Goal: Transaction & Acquisition: Purchase product/service

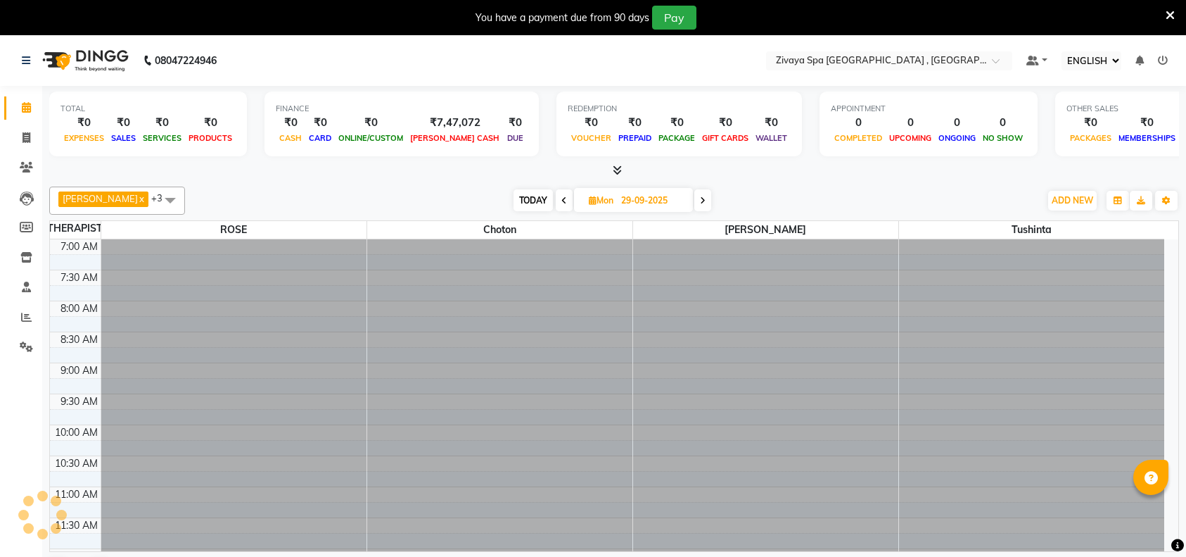
select select "ec"
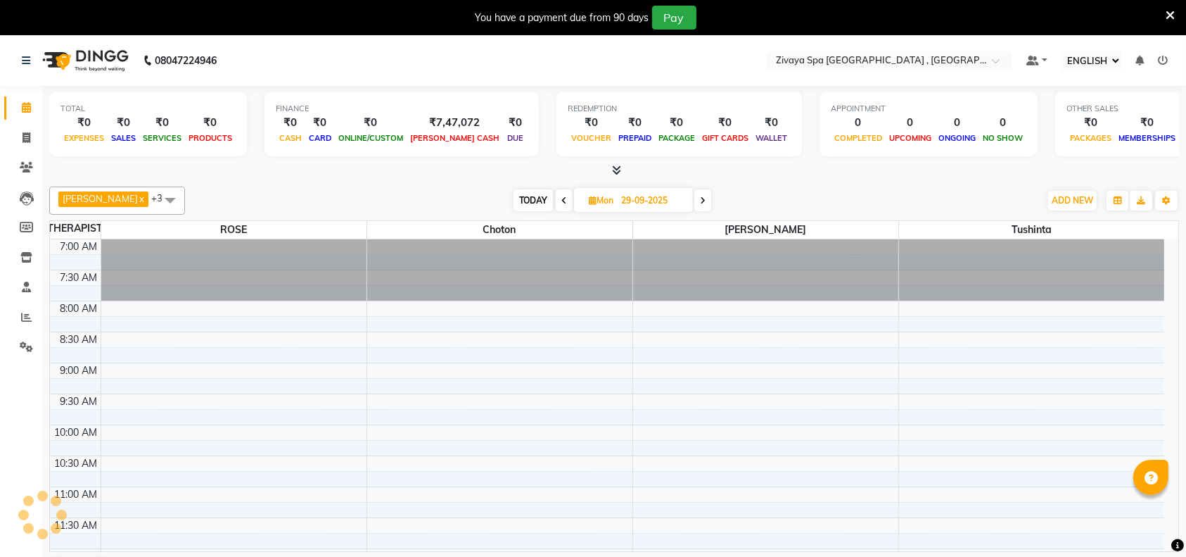
scroll to position [494, 0]
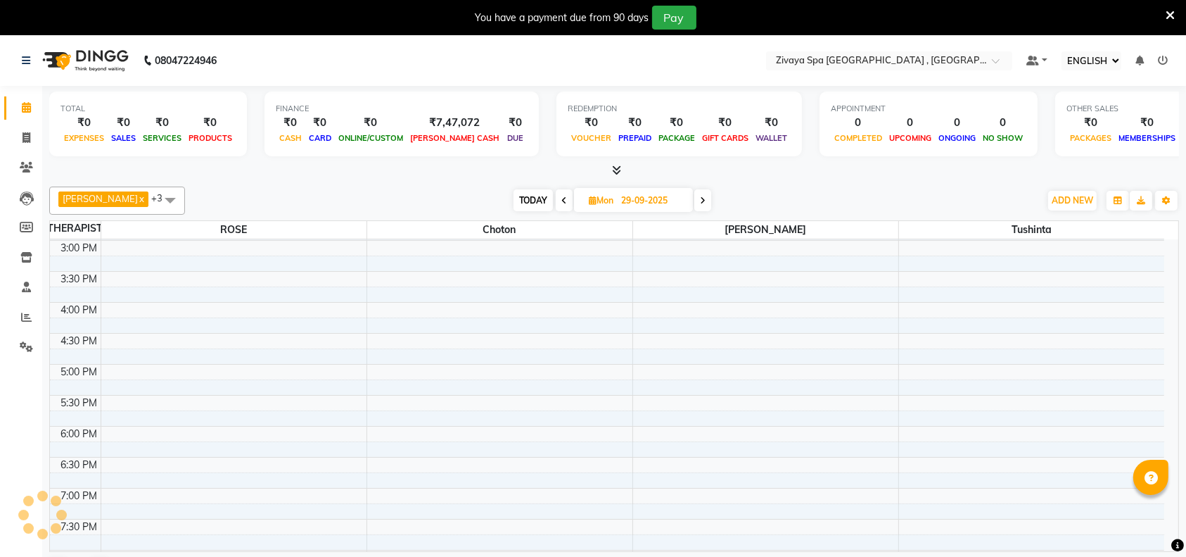
click at [700, 202] on icon at bounding box center [703, 200] width 6 height 8
type input "30-09-2025"
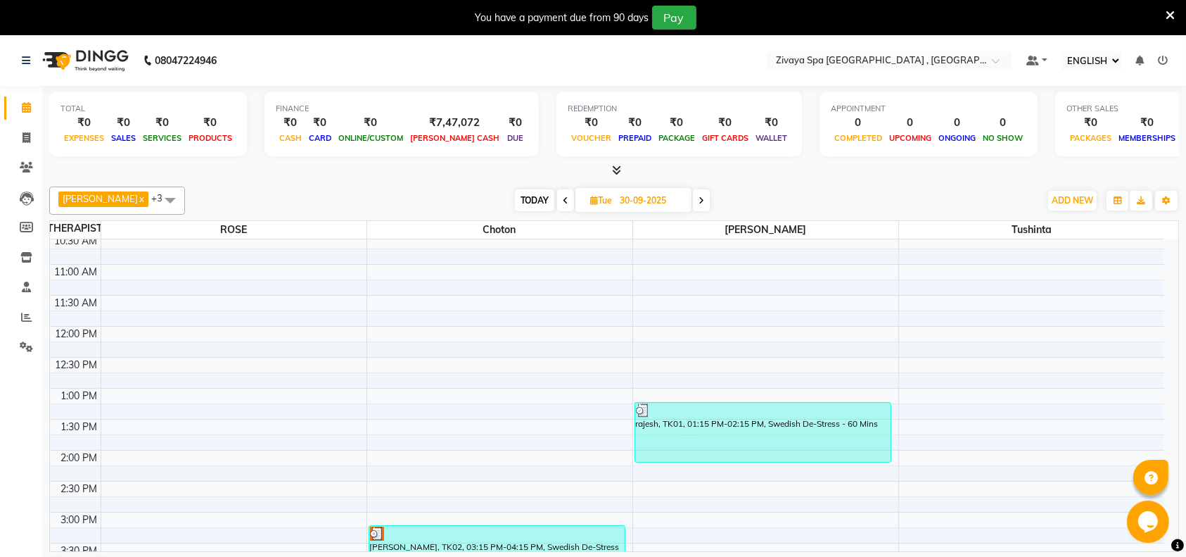
scroll to position [0, 0]
click at [1167, 536] on div "Opens Chat This icon Opens the chat window." at bounding box center [1149, 521] width 45 height 42
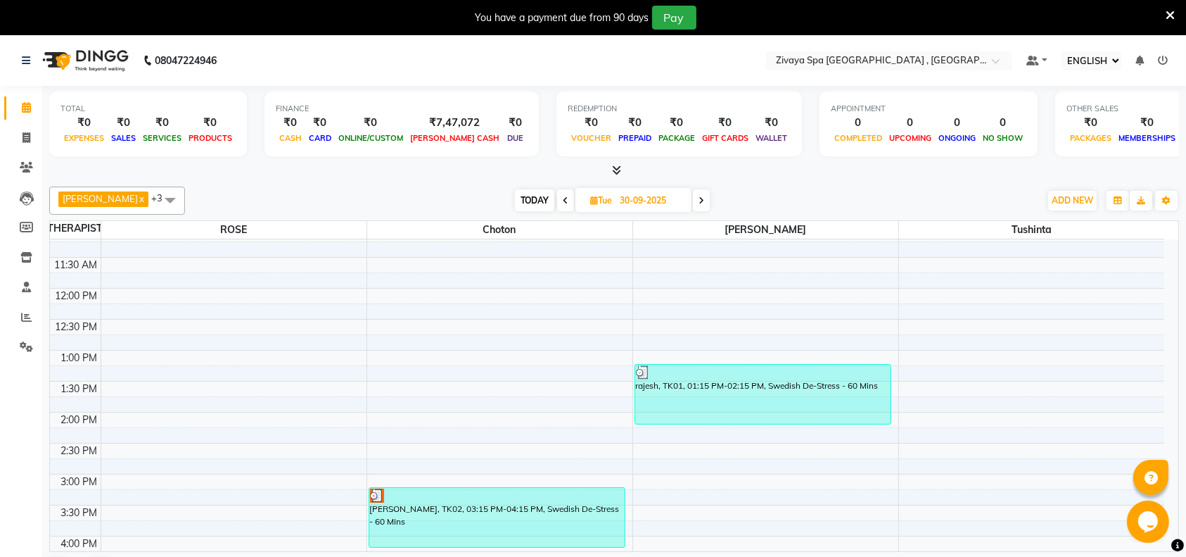
scroll to position [298, 0]
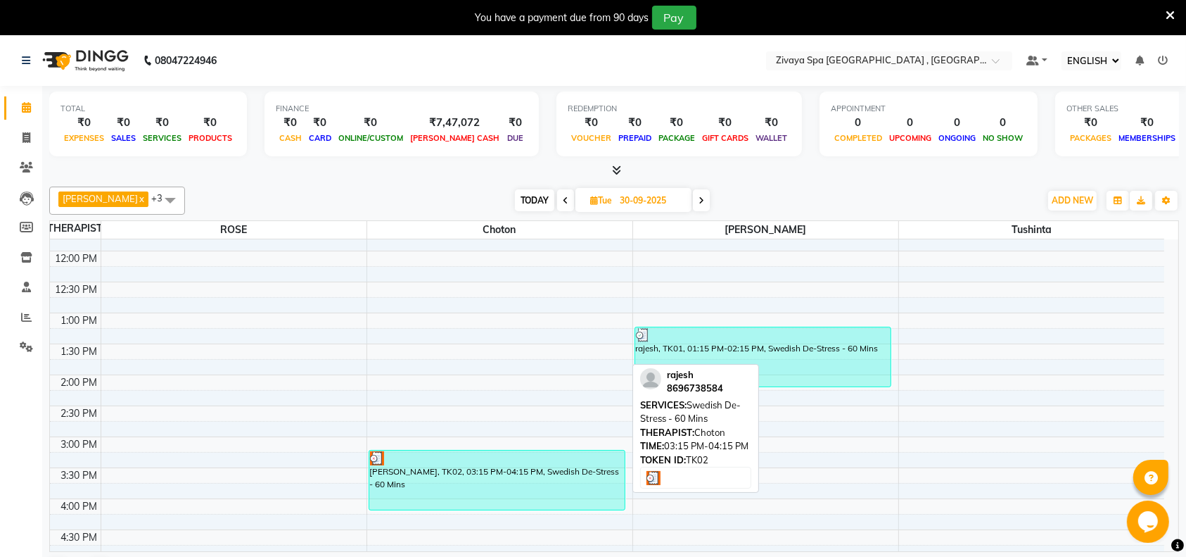
click at [386, 467] on div "[PERSON_NAME], TK02, 03:15 PM-04:15 PM, Swedish De-Stress - 60 Mins" at bounding box center [497, 479] width 256 height 59
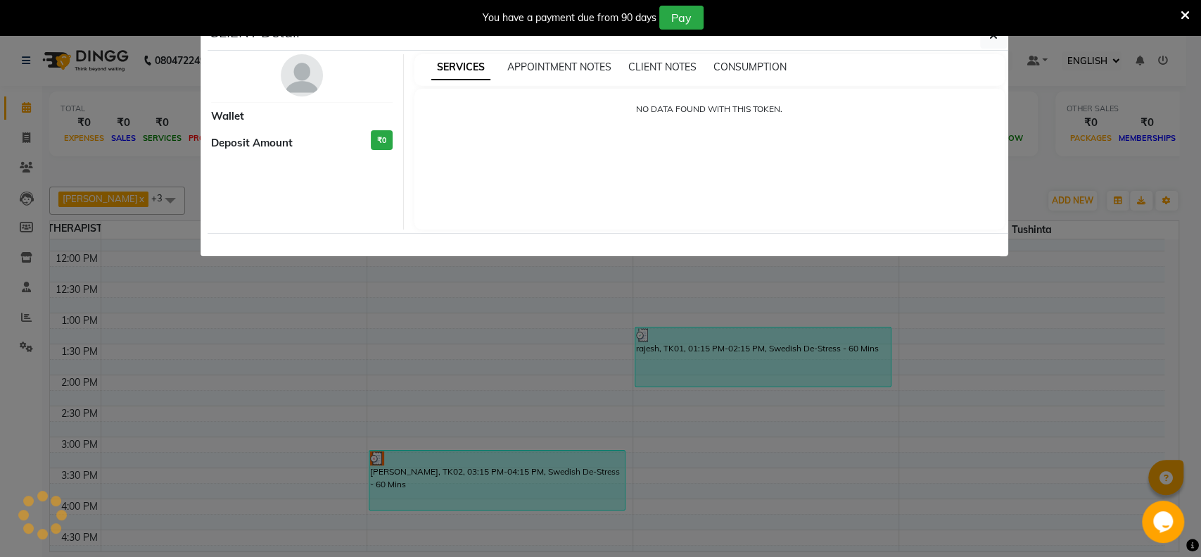
select select "3"
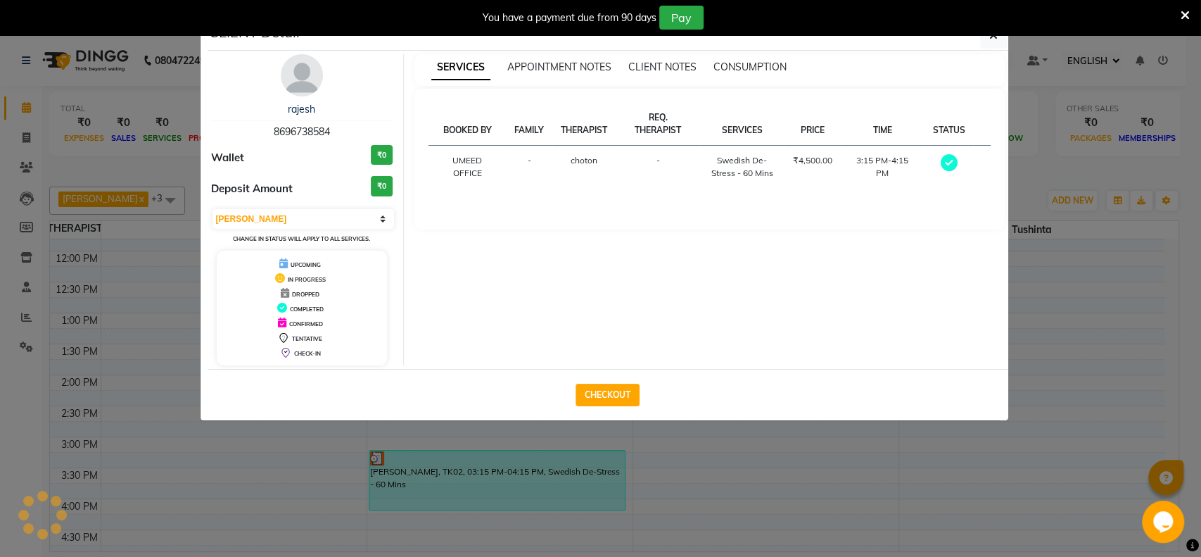
click at [1186, 11] on icon at bounding box center [1185, 15] width 9 height 13
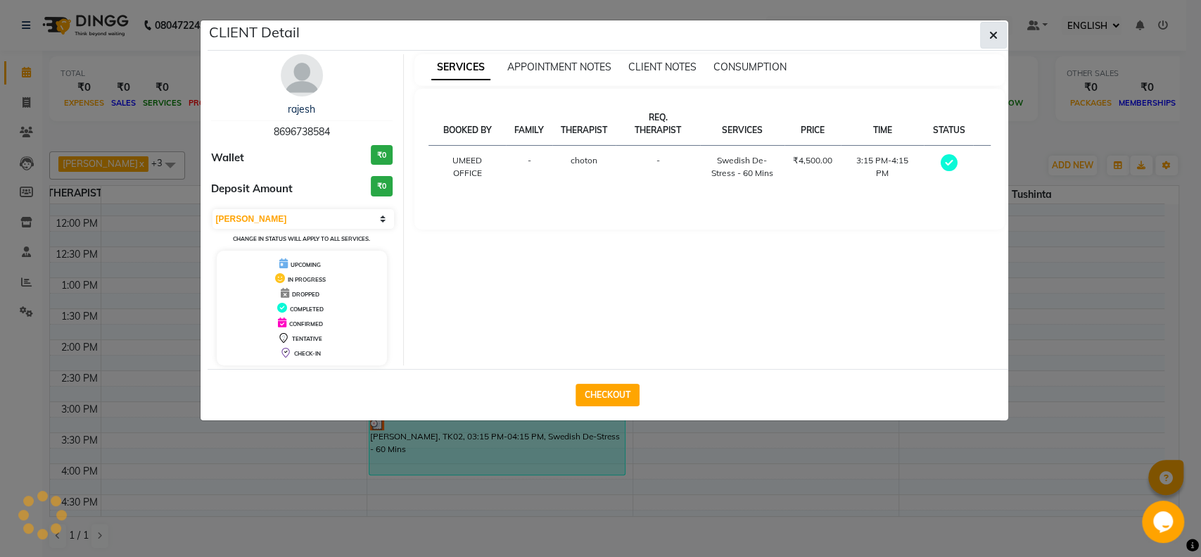
click at [998, 31] on button "button" at bounding box center [993, 35] width 27 height 27
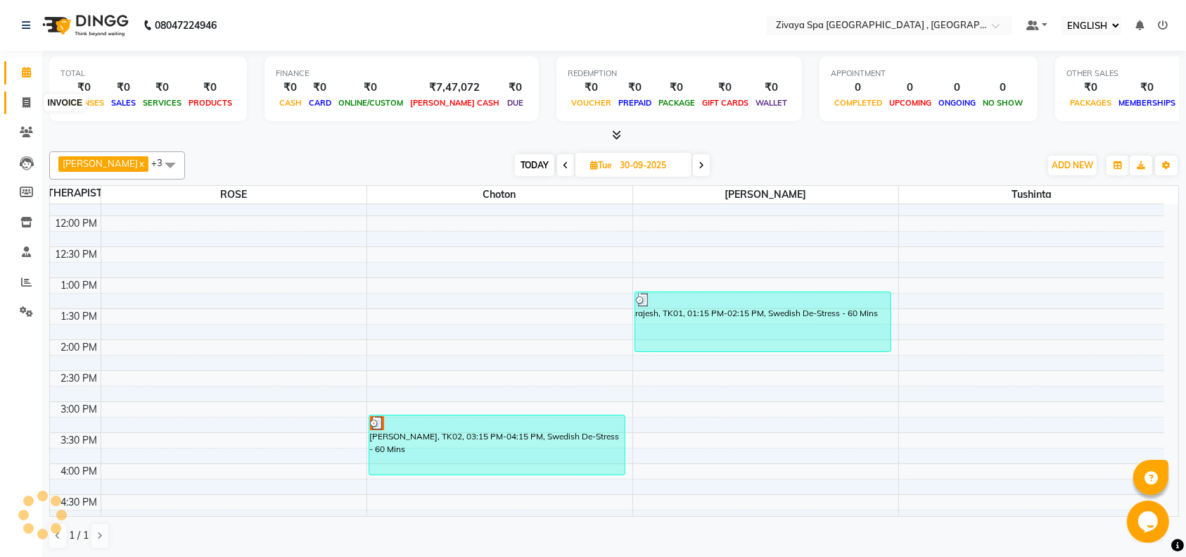
click at [23, 105] on icon at bounding box center [27, 102] width 8 height 11
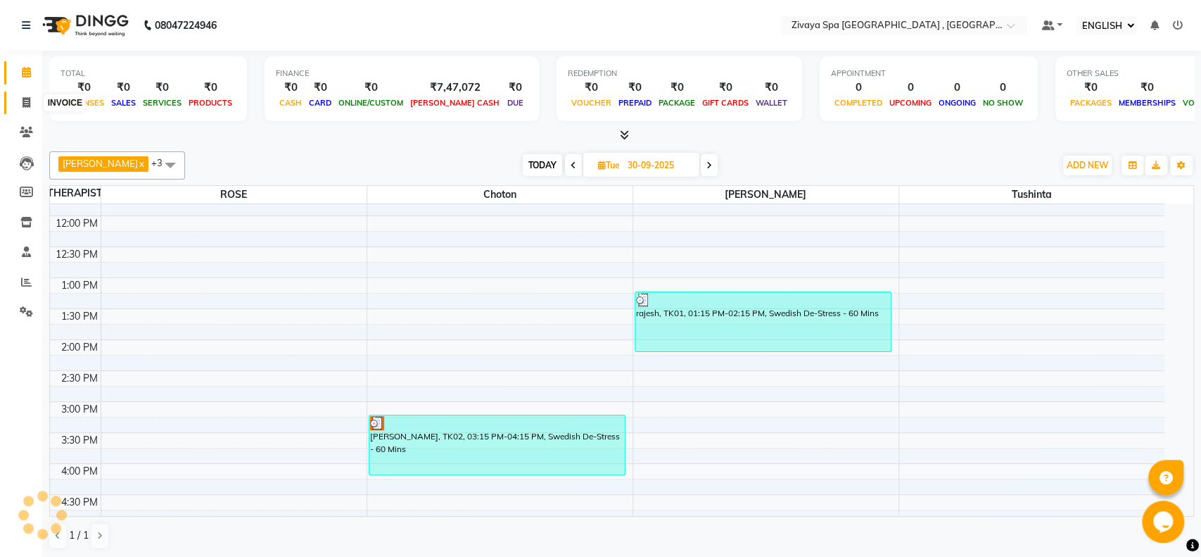
select select "service"
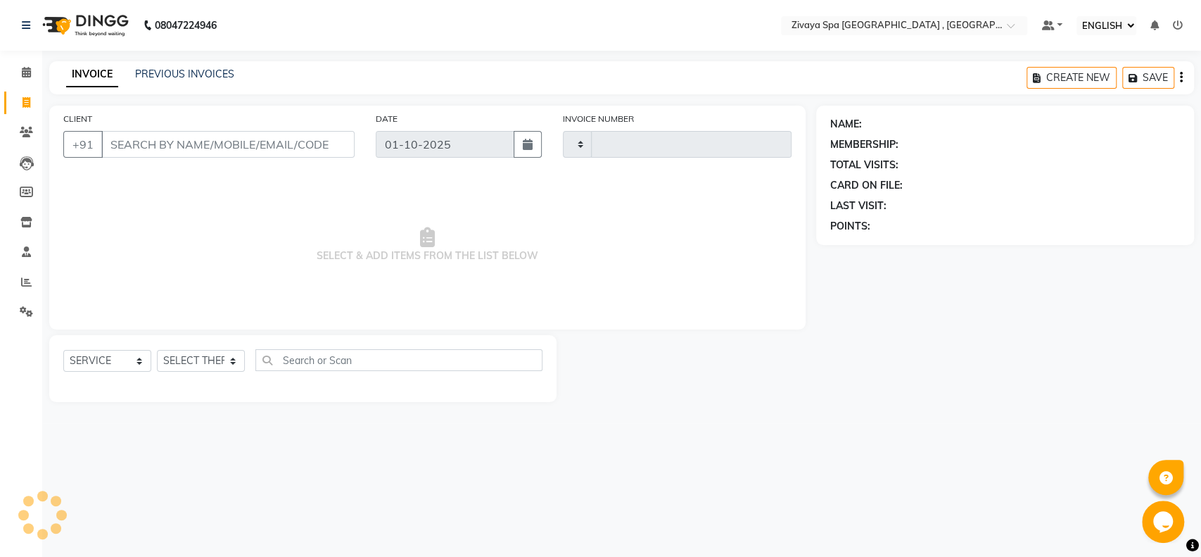
click at [160, 140] on input "CLIENT" at bounding box center [227, 144] width 253 height 27
type input "0341"
select select "6505"
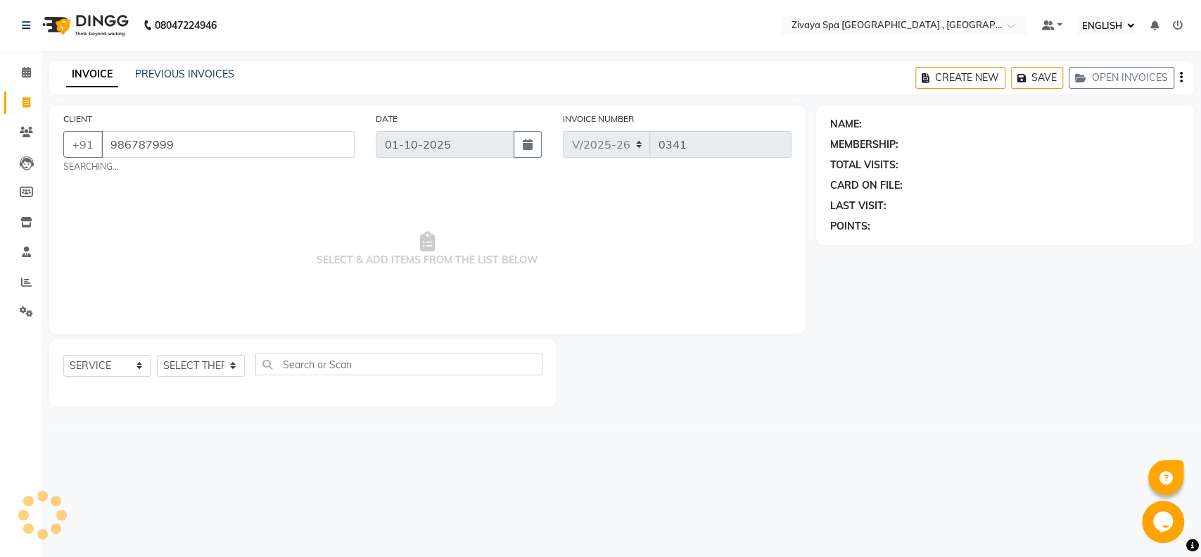
type input "986787999"
click at [137, 369] on select "SELECT SERVICE PRODUCT MEMBERSHIP PACKAGE VOUCHER PREPAID GIFT CARD" at bounding box center [107, 366] width 88 height 22
click at [152, 426] on main "INVOICE PREVIOUS INVOICES CREATE NEW SAVE OPEN INVOICES CLIENT [PHONE_NUMBER] S…" at bounding box center [621, 244] width 1159 height 366
click at [231, 366] on select "SELECT THERAPIST A [PERSON_NAME] AVI BAIRA choton Choton [PERSON_NAME] [PERSON_…" at bounding box center [201, 366] width 88 height 22
click at [157, 355] on select "SELECT THERAPIST A [PERSON_NAME] AVI BAIRA choton Choton [PERSON_NAME] [PERSON_…" at bounding box center [201, 366] width 88 height 22
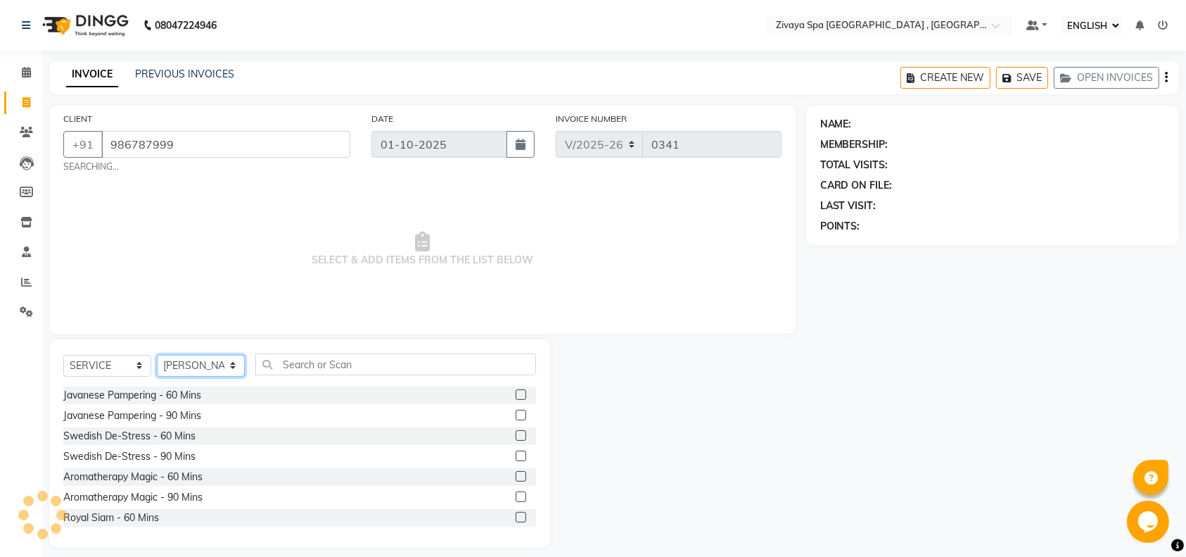
click at [231, 367] on select "SELECT THERAPIST A [PERSON_NAME] AVI BAIRA choton Choton [PERSON_NAME] [PERSON_…" at bounding box center [201, 366] width 88 height 22
select select "66745"
click at [157, 355] on select "SELECT THERAPIST A [PERSON_NAME] AVI BAIRA choton Choton [PERSON_NAME] [PERSON_…" at bounding box center [201, 366] width 88 height 22
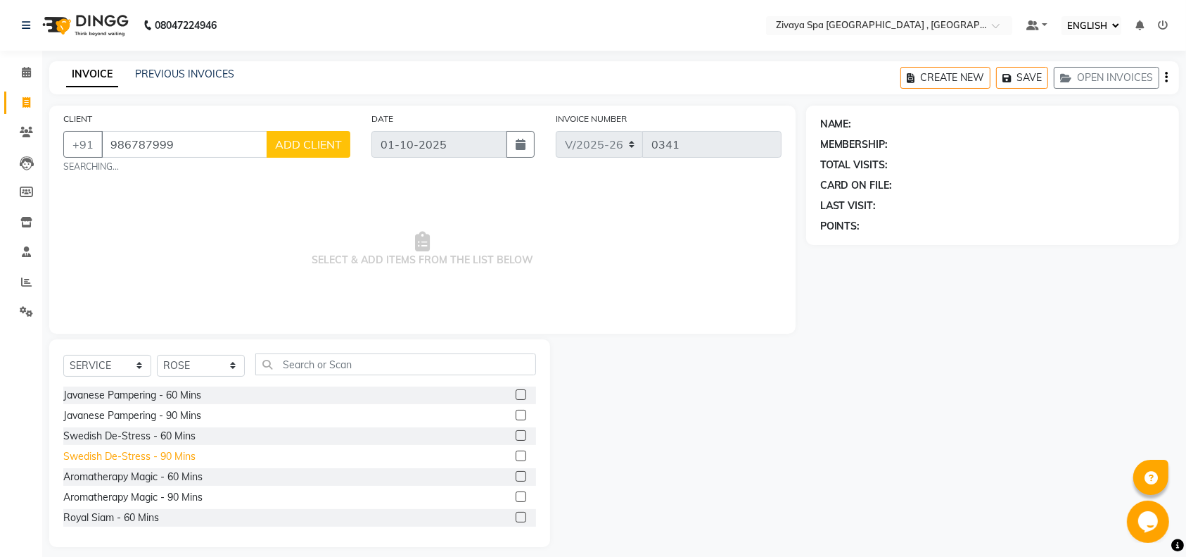
click at [181, 457] on div "Swedish De-Stress - 90 Mins" at bounding box center [129, 456] width 132 height 15
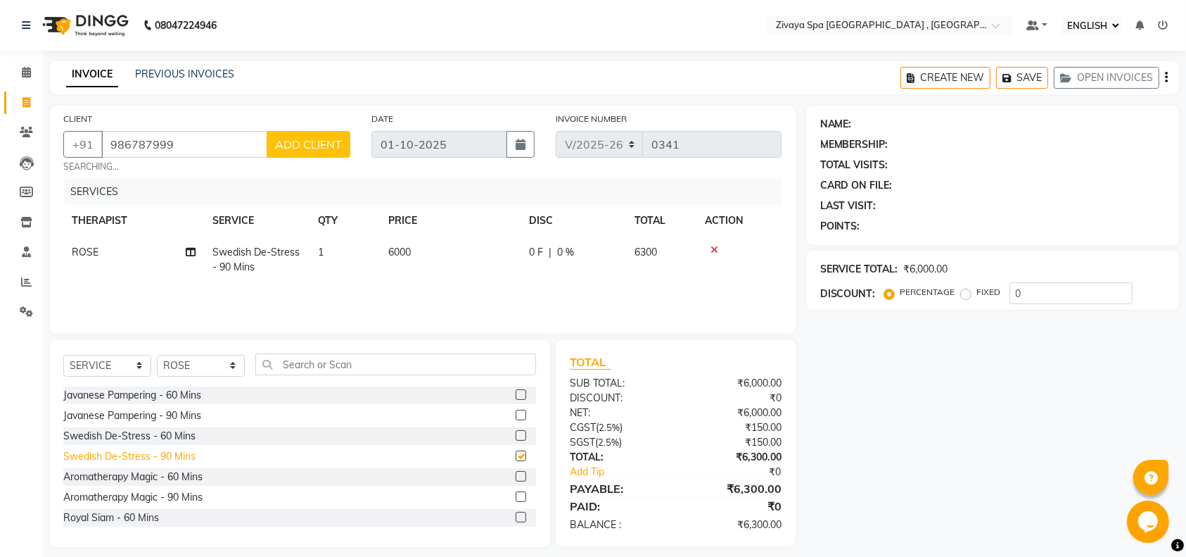
checkbox input "false"
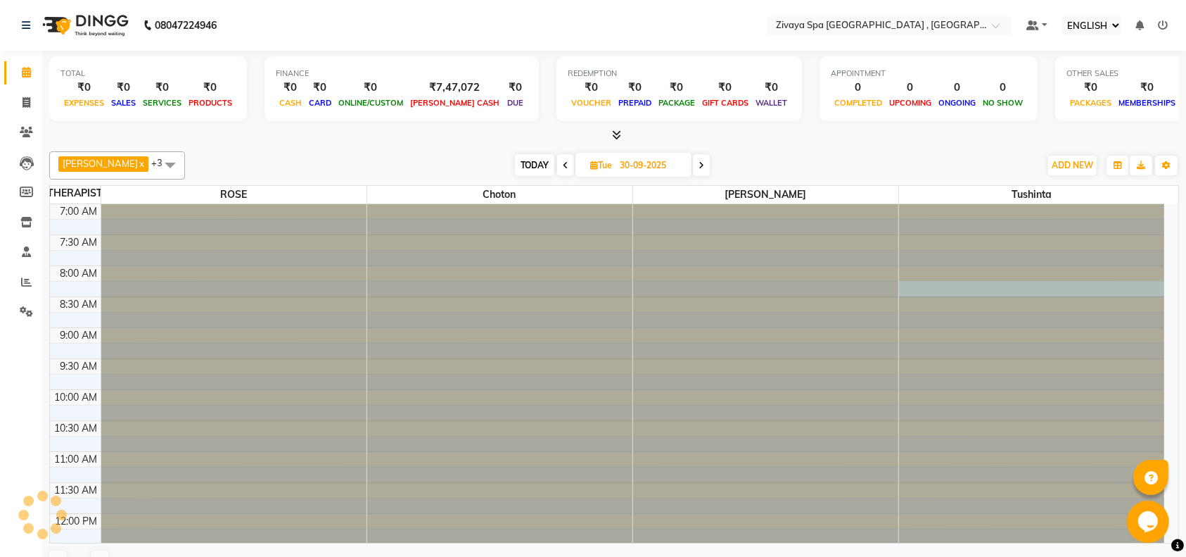
drag, startPoint x: 1164, startPoint y: 282, endPoint x: 1165, endPoint y: 291, distance: 8.6
click at [1165, 291] on div "7:00 AM 7:30 AM 8:00 AM 8:30 AM 9:00 AM 9:30 AM 10:00 AM 10:30 AM 11:00 AM 11:3…" at bounding box center [614, 373] width 1129 height 338
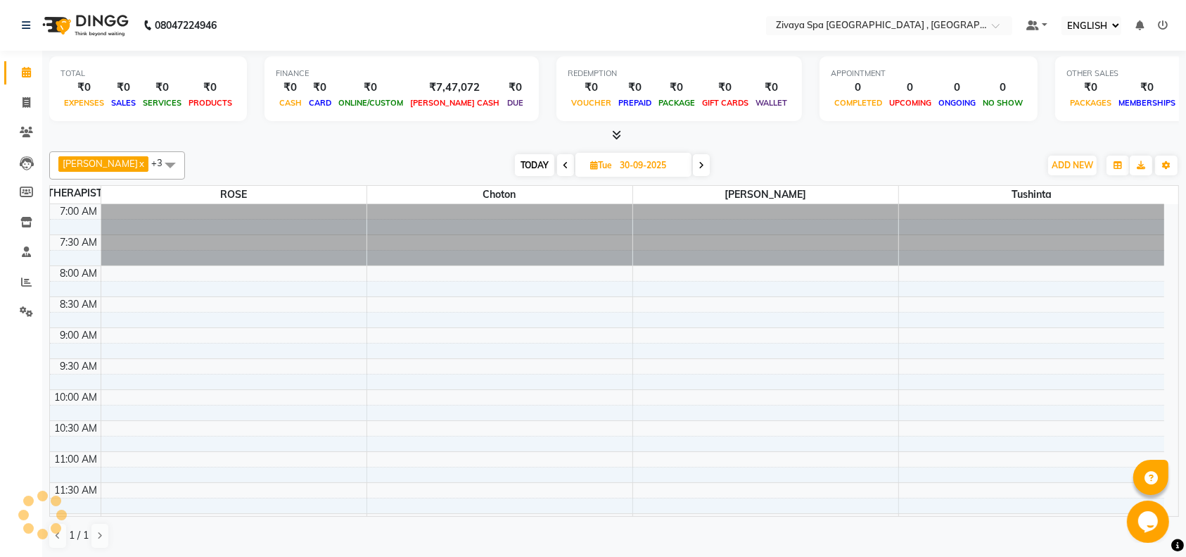
click at [1169, 502] on div "Opens Chat This icon Opens the chat window." at bounding box center [1149, 521] width 45 height 42
click at [1171, 509] on div "Opens Chat This icon Opens the chat window." at bounding box center [1149, 521] width 45 height 42
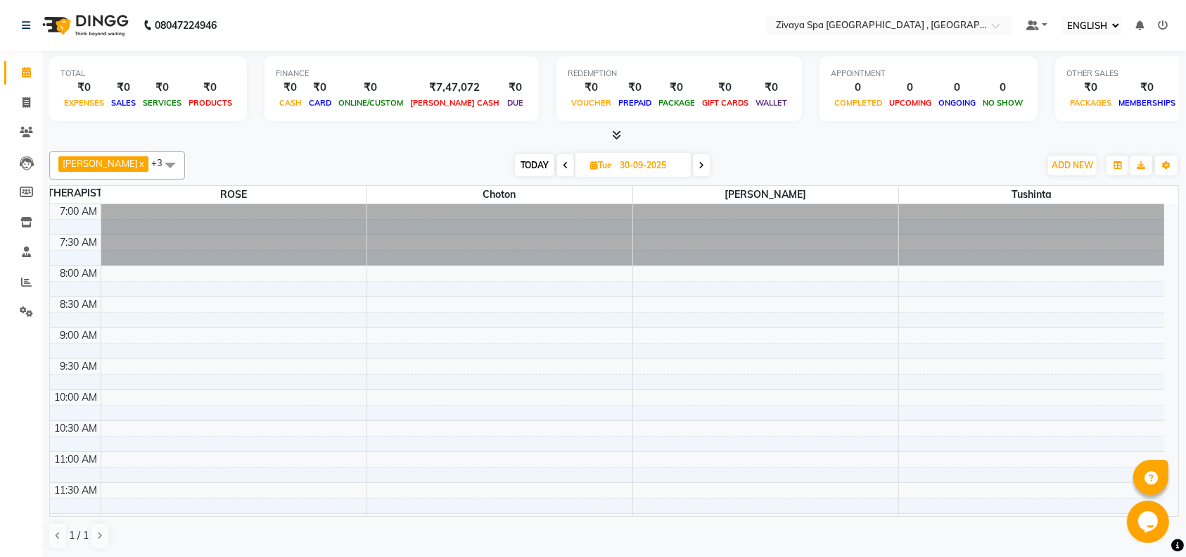
click at [1171, 509] on div "Opens Chat This icon Opens the chat window." at bounding box center [1149, 521] width 45 height 42
drag, startPoint x: 1171, startPoint y: 509, endPoint x: 1168, endPoint y: 496, distance: 13.0
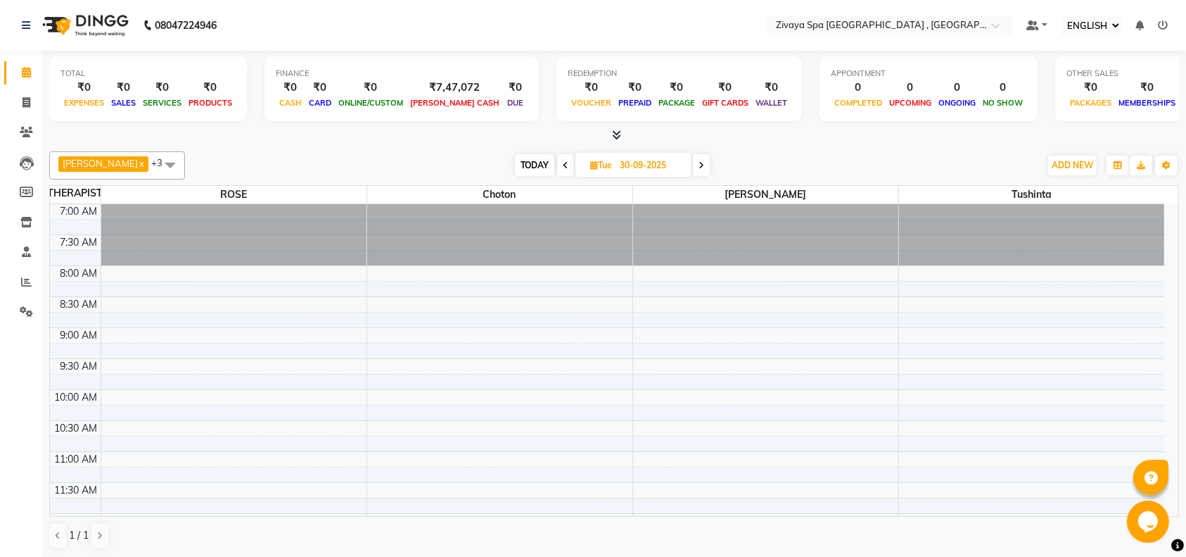
click at [1168, 500] on html "Opens Chat This icon Opens the chat window." at bounding box center [1149, 521] width 45 height 42
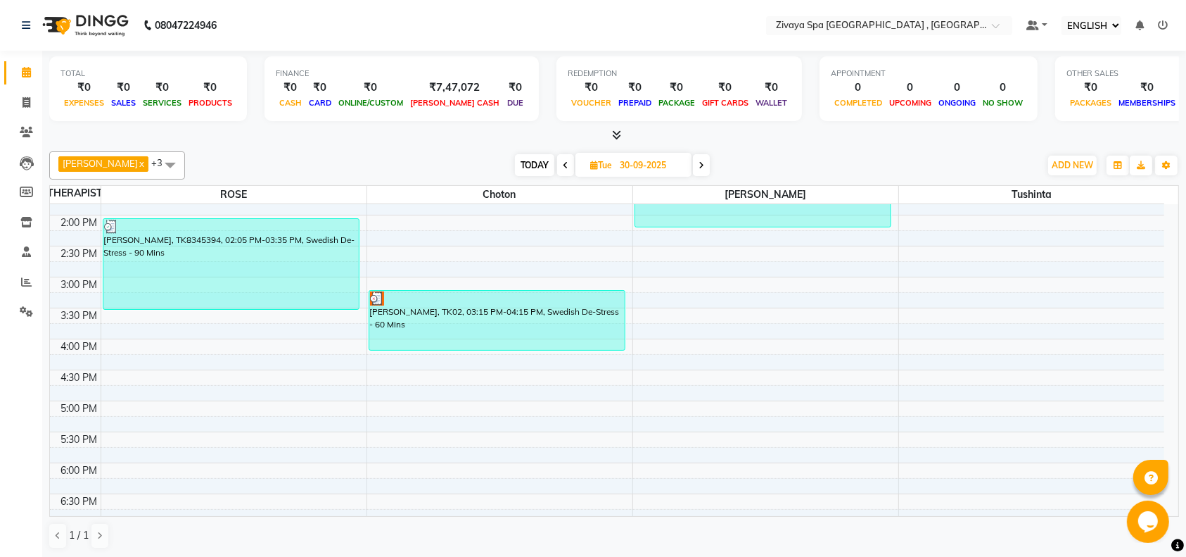
scroll to position [371, 0]
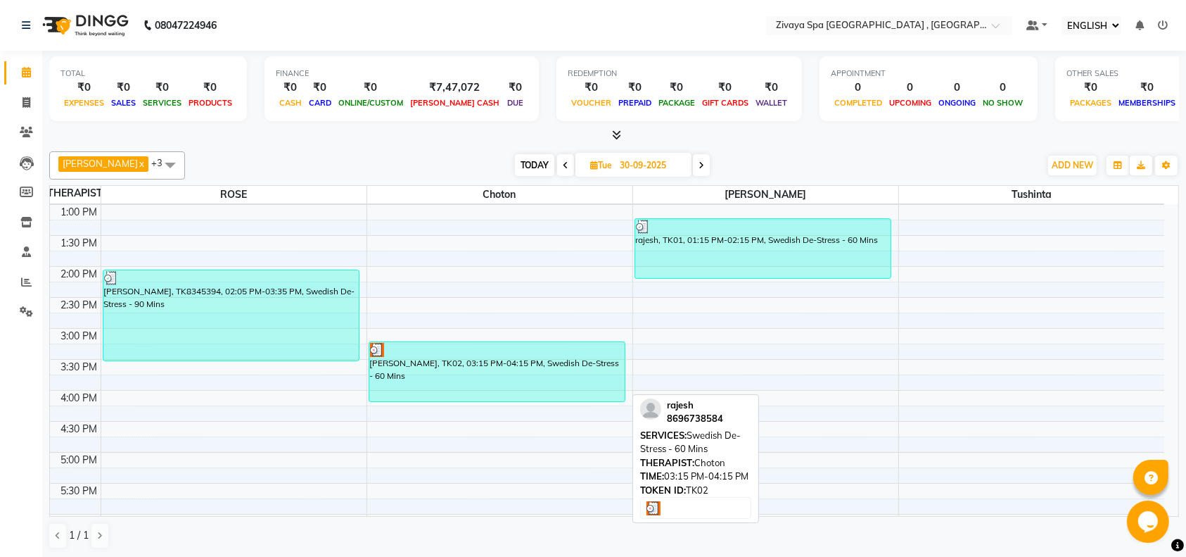
click at [512, 372] on div "[PERSON_NAME], TK02, 03:15 PM-04:15 PM, Swedish De-Stress - 60 Mins" at bounding box center [497, 371] width 256 height 59
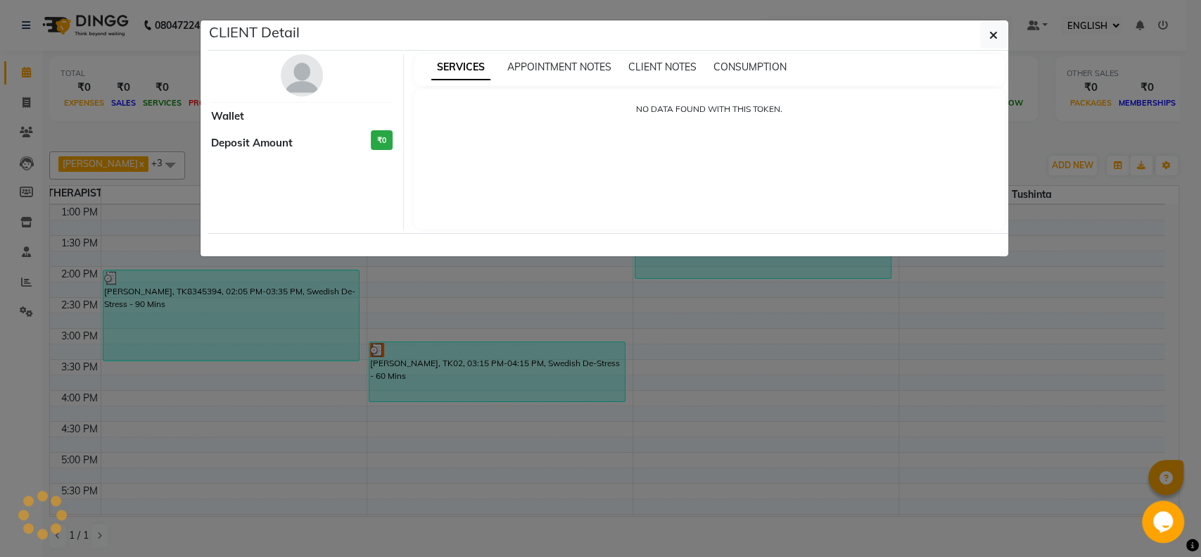
select select "3"
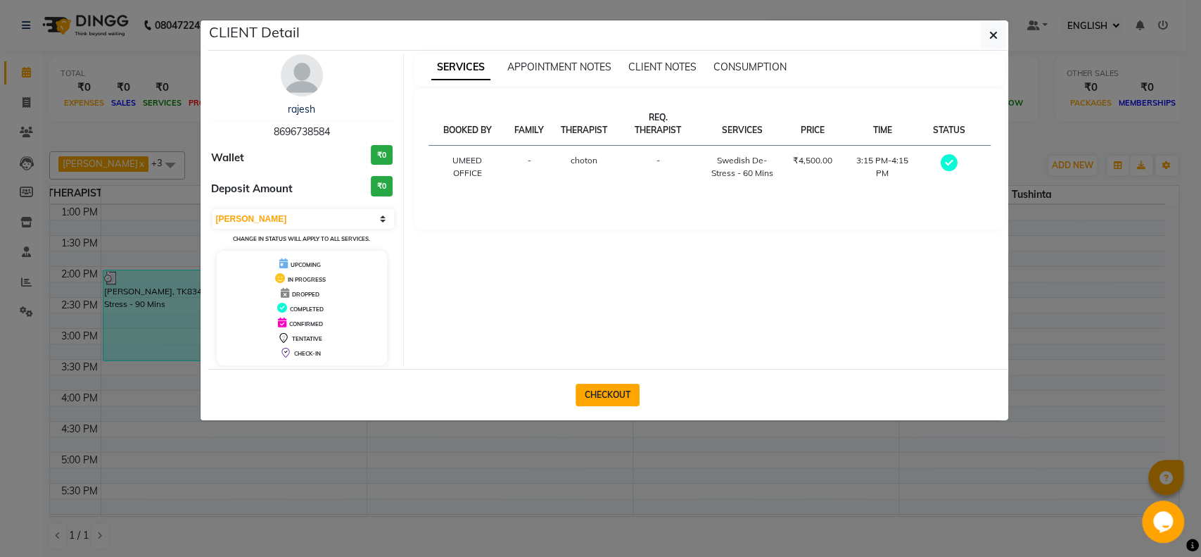
click at [614, 393] on button "CHECKOUT" at bounding box center [608, 394] width 64 height 23
select select "service"
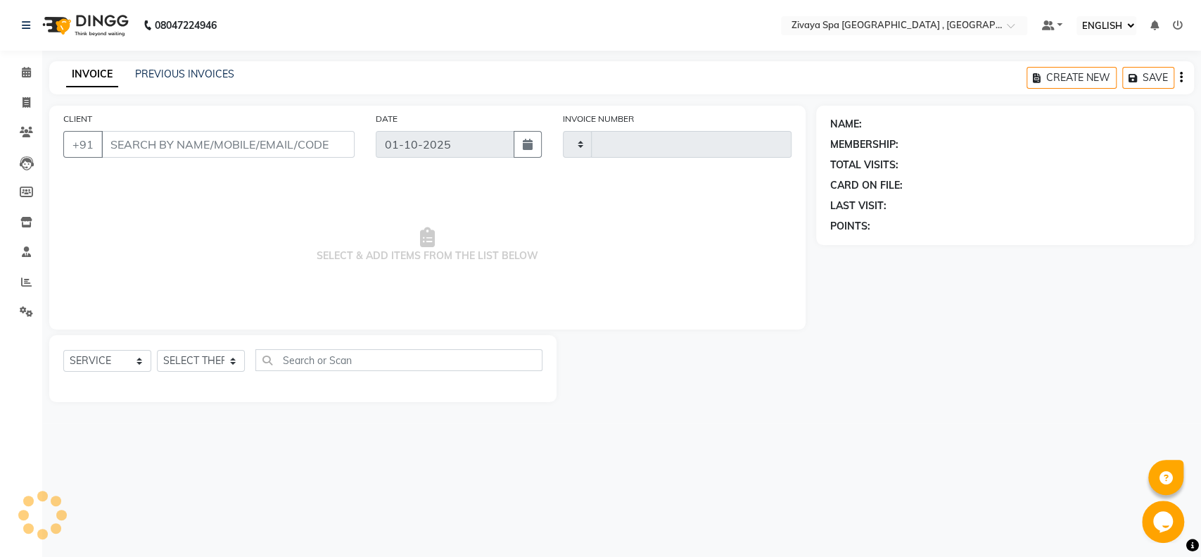
type input "0342"
select select "6505"
type input "8696738584"
type input "30-09-2025"
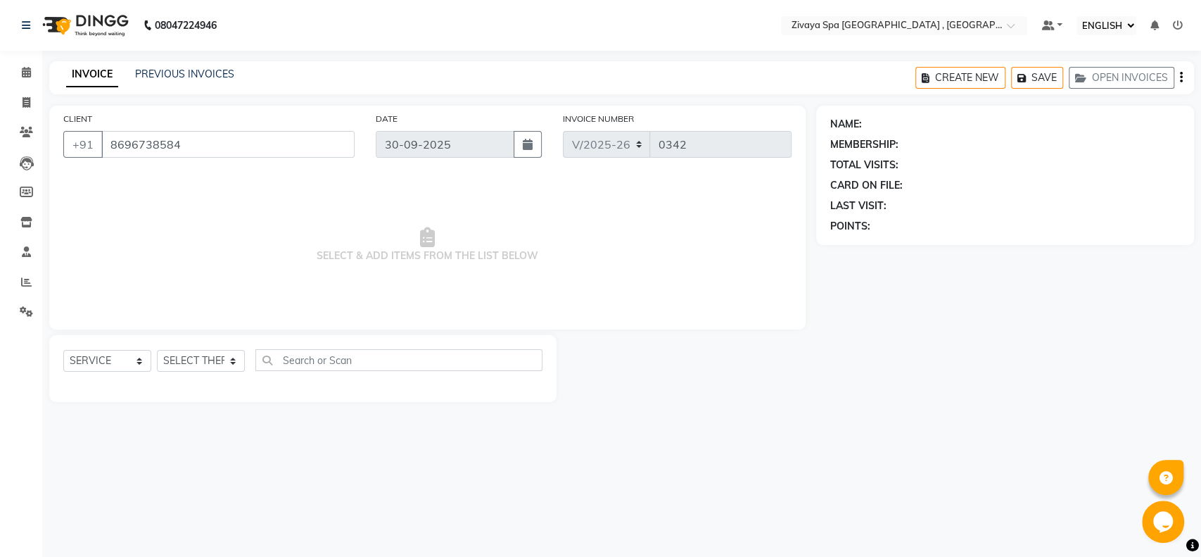
select select "70811"
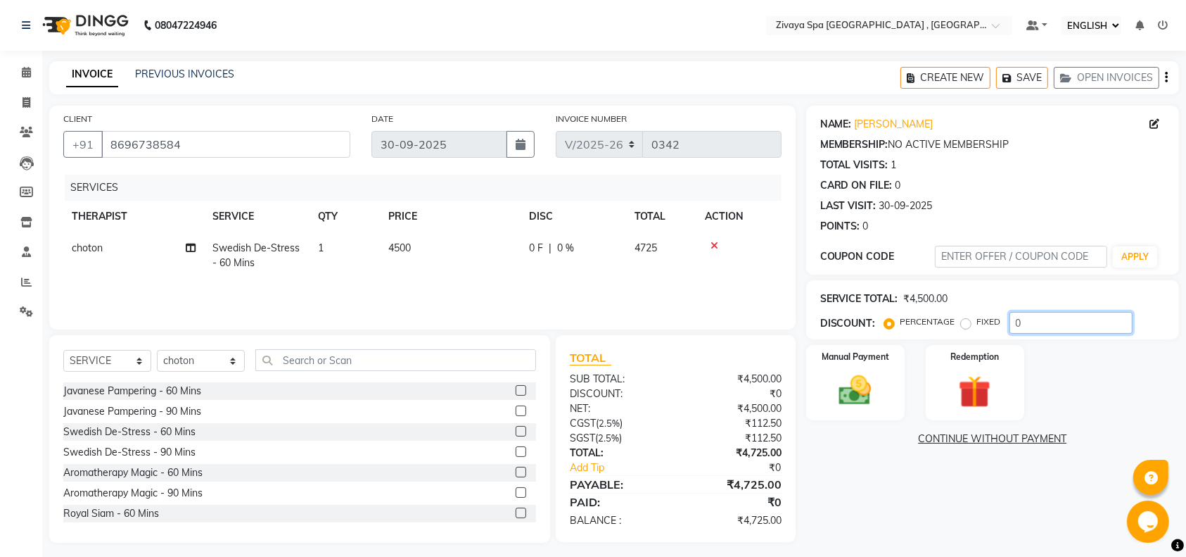
click at [1040, 329] on input "0" at bounding box center [1071, 323] width 123 height 22
type input "20"
click at [858, 398] on img at bounding box center [855, 390] width 55 height 39
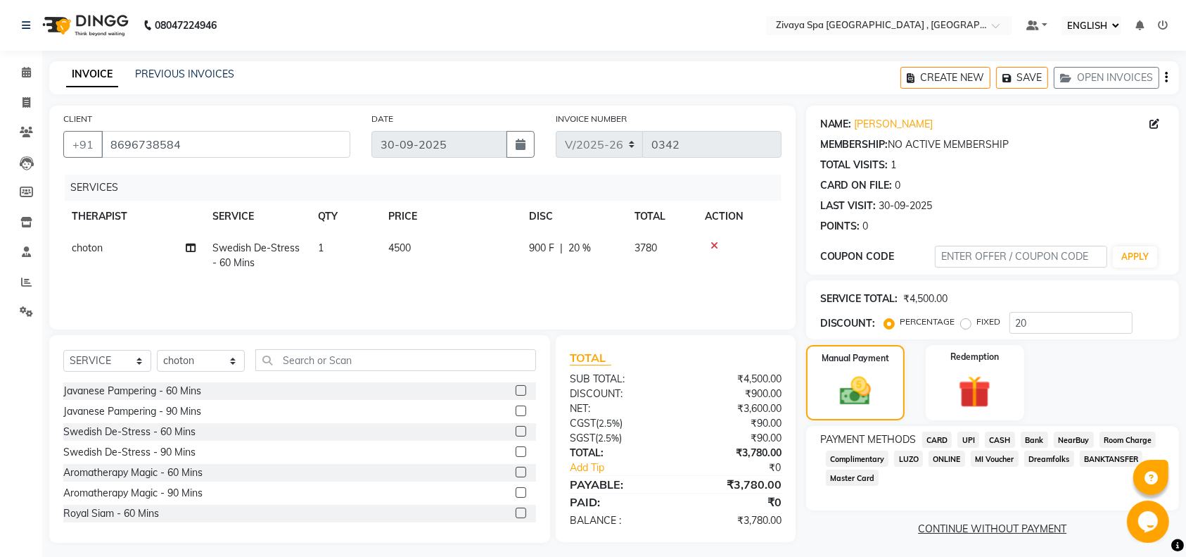
click at [977, 438] on span "UPI" at bounding box center [969, 439] width 22 height 16
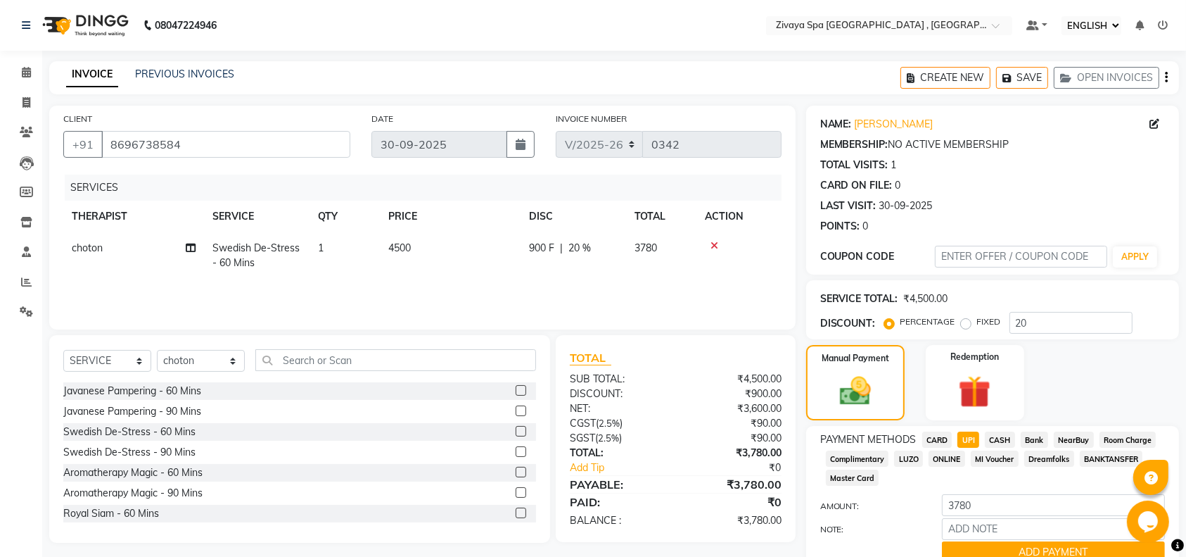
scroll to position [62, 0]
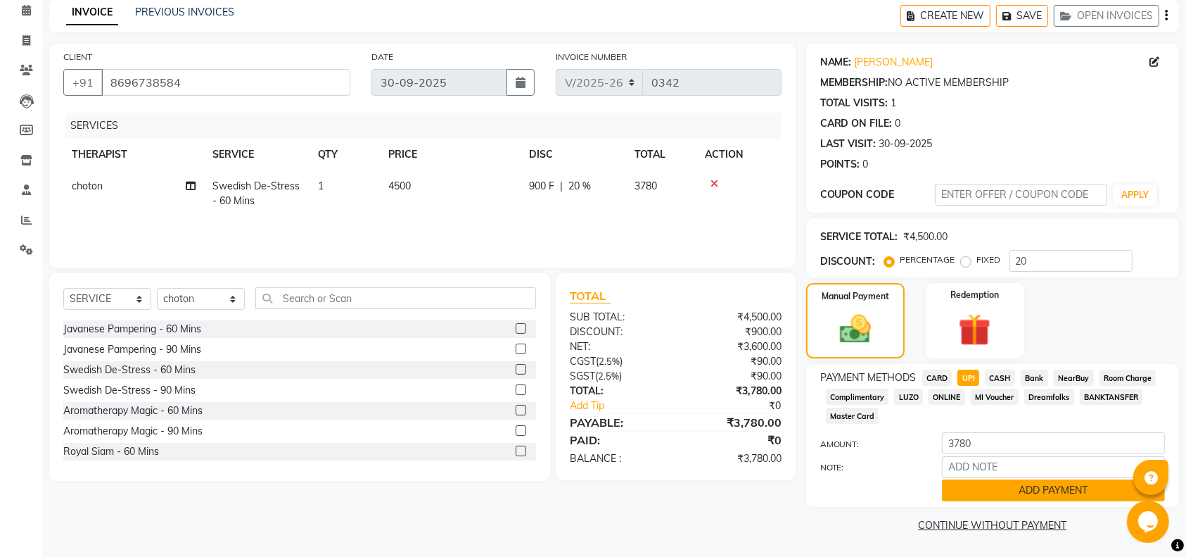
click at [1026, 492] on button "ADD PAYMENT" at bounding box center [1053, 490] width 223 height 22
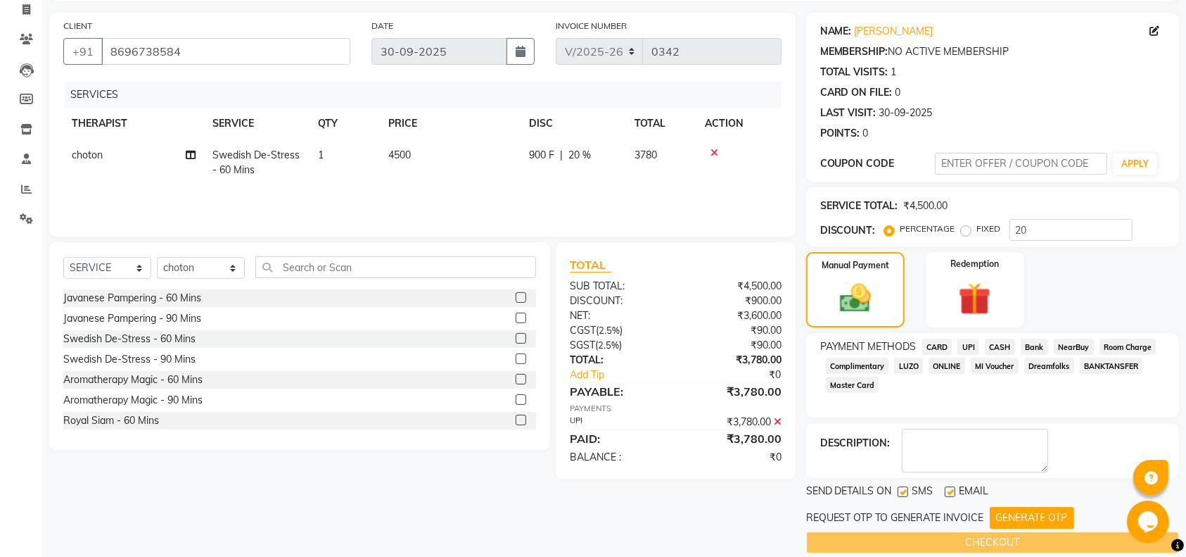
scroll to position [99, 0]
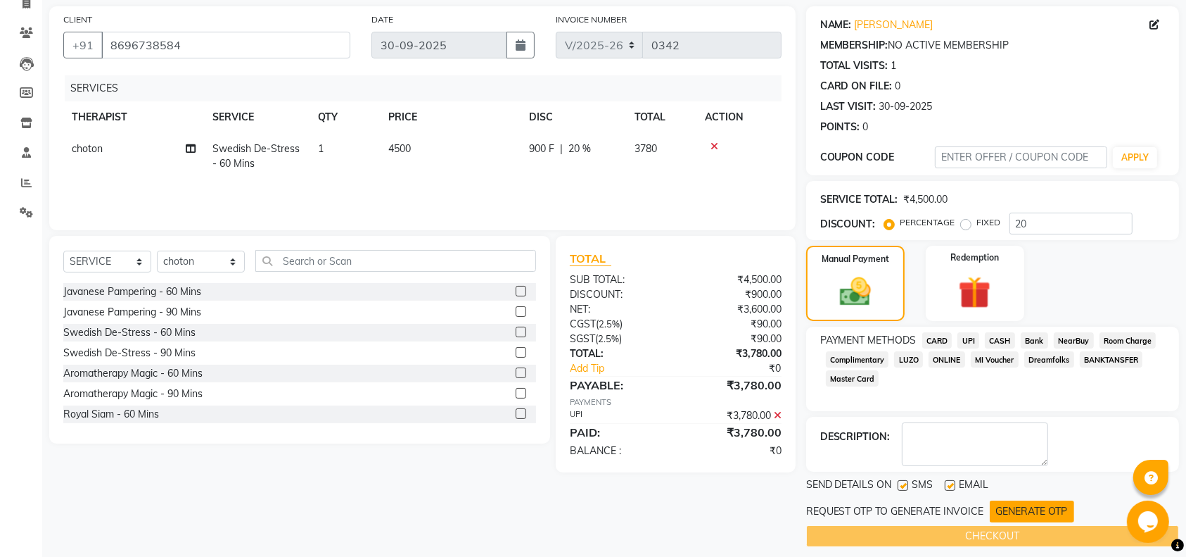
click at [1018, 509] on button "GENERATE OTP" at bounding box center [1032, 511] width 84 height 22
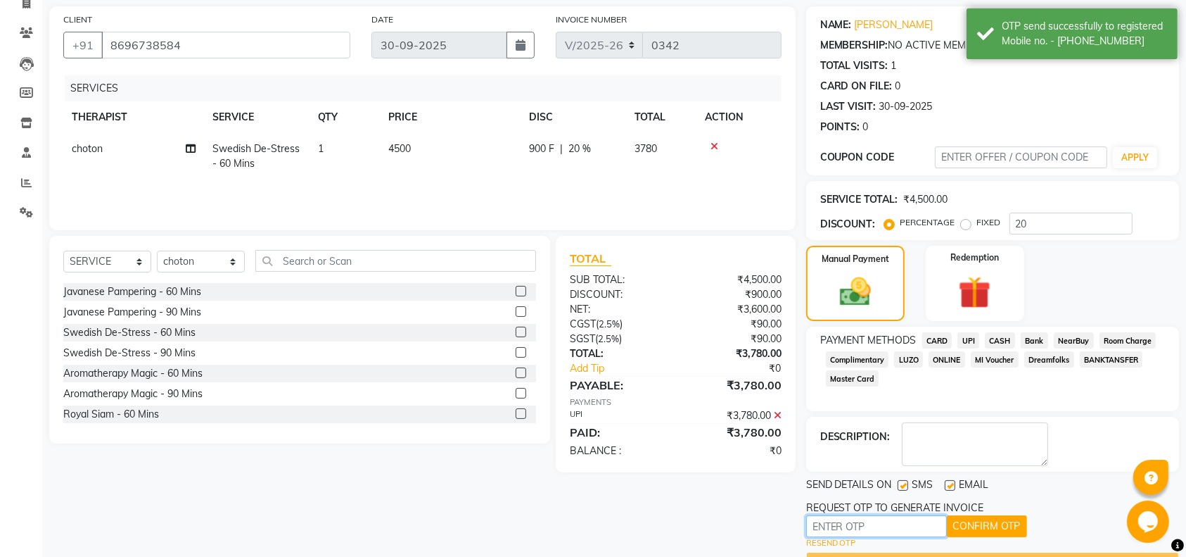
click at [861, 532] on input "text" at bounding box center [876, 526] width 141 height 22
type input "8292"
click at [985, 521] on button "CONFIRM OTP" at bounding box center [987, 526] width 80 height 22
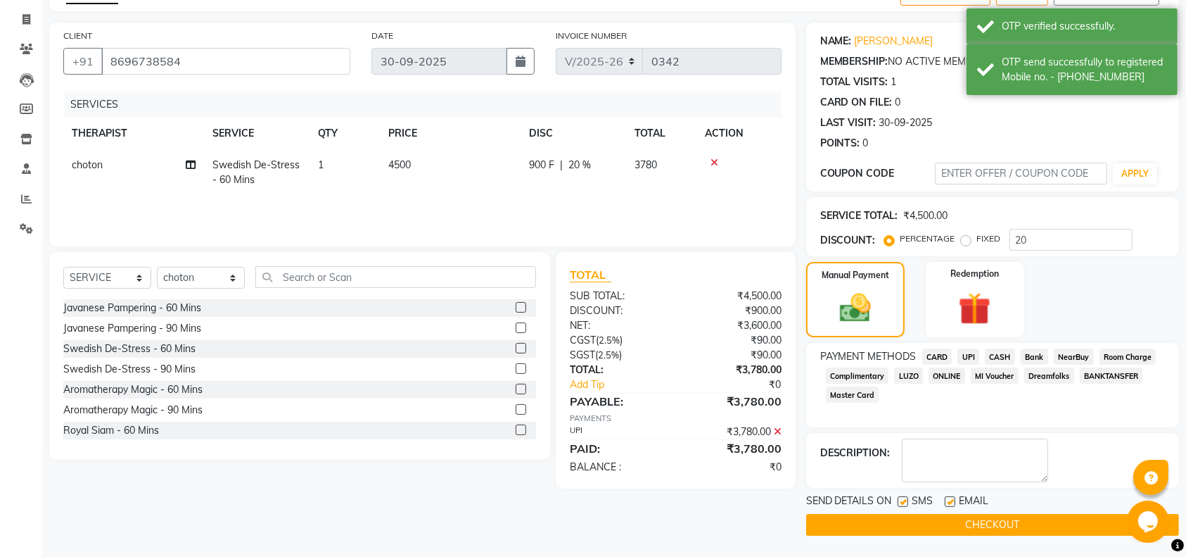
scroll to position [82, 0]
click at [1074, 523] on button "CHECKOUT" at bounding box center [992, 525] width 373 height 22
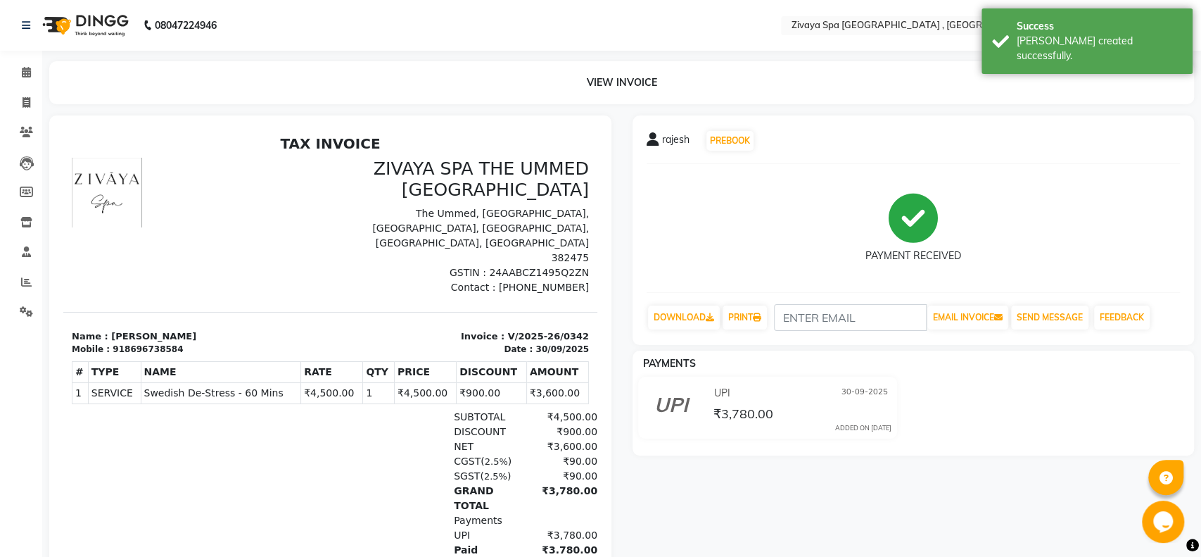
select select "service"
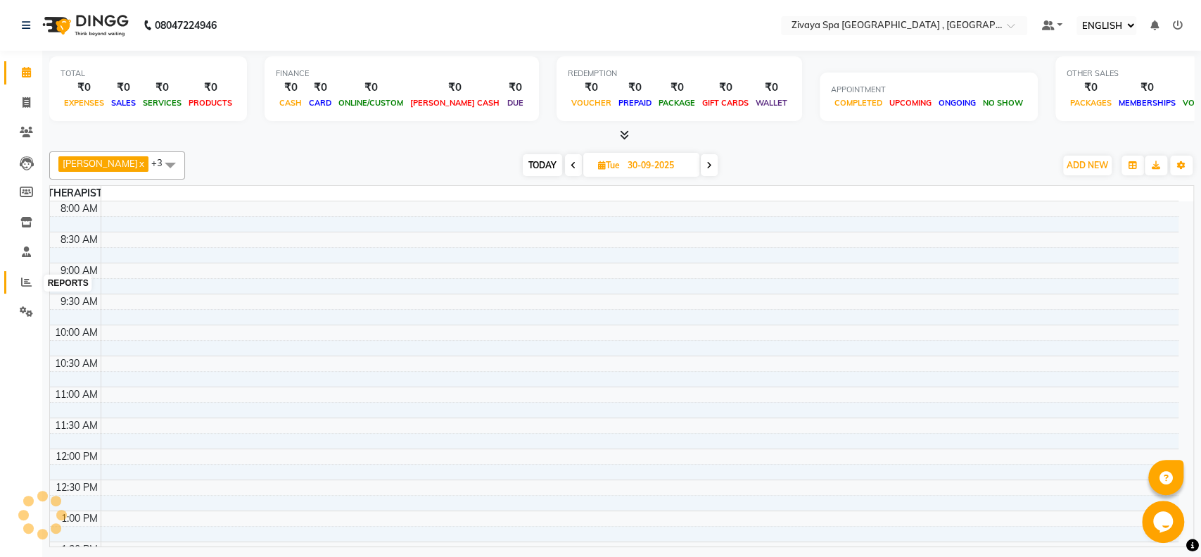
click at [21, 284] on icon at bounding box center [26, 282] width 11 height 11
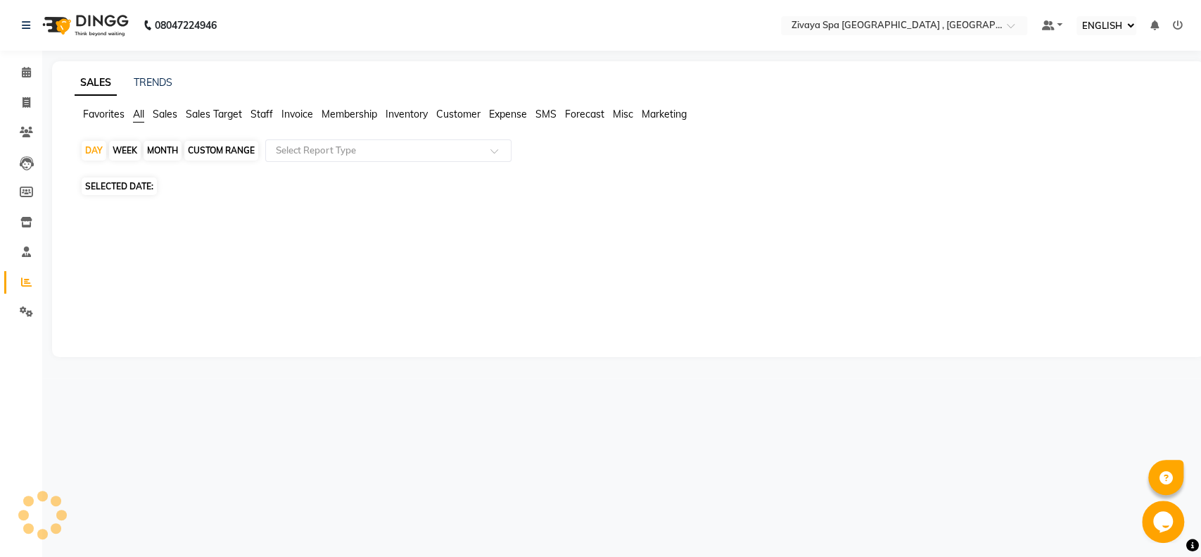
click at [154, 152] on div "MONTH" at bounding box center [163, 151] width 38 height 20
select select "10"
select select "2025"
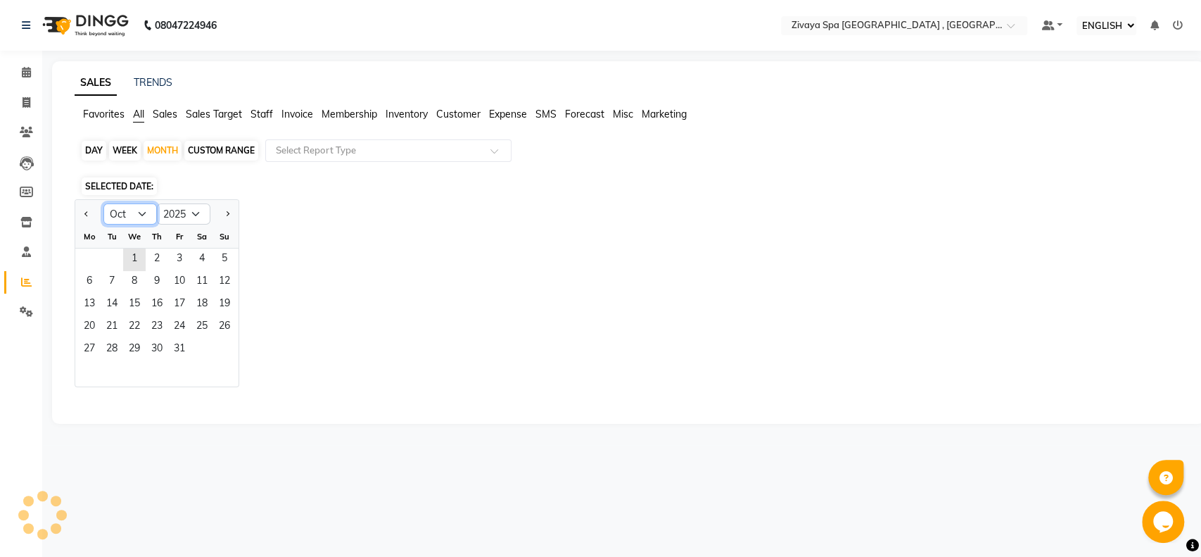
click at [136, 212] on select "Jan Feb Mar Apr May Jun [DATE] Aug Sep Oct Nov Dec" at bounding box center [129, 213] width 53 height 21
select select "9"
click at [103, 203] on select "Jan Feb Mar Apr May Jun [DATE] Aug Sep Oct Nov Dec" at bounding box center [129, 213] width 53 height 21
click at [139, 206] on select "Jan Feb Mar Apr May Jun [DATE] Aug Sep Oct Nov Dec" at bounding box center [129, 213] width 53 height 21
drag, startPoint x: 250, startPoint y: 357, endPoint x: 377, endPoint y: 535, distance: 218.5
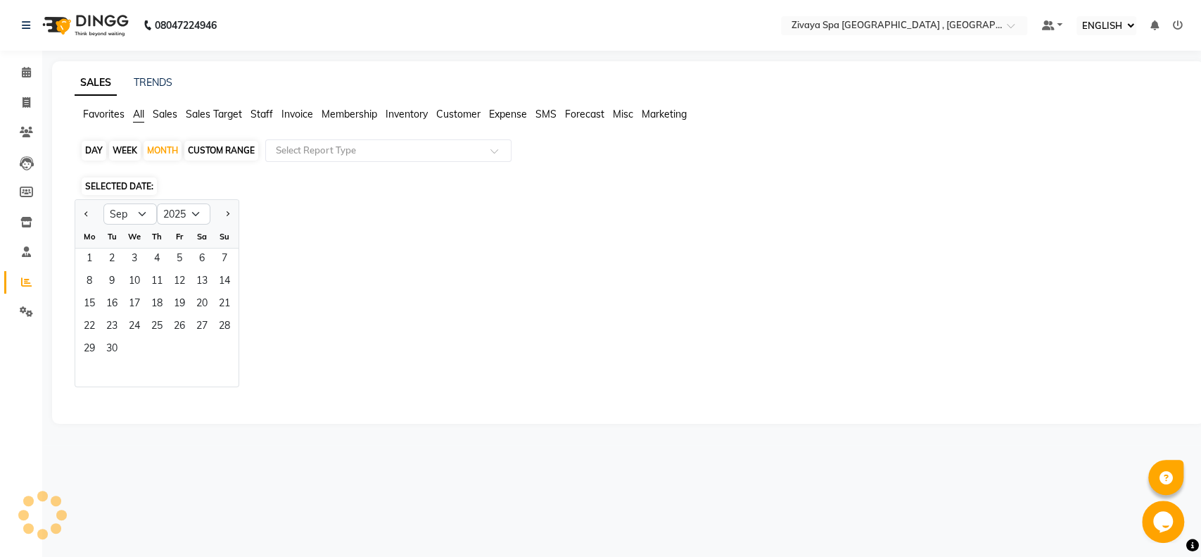
click at [377, 535] on div "08047224946 Select Location × Zivaya Spa The Ummed [GEOGRAPHIC_DATA] , Hansol D…" at bounding box center [600, 278] width 1201 height 557
click at [91, 260] on span "1" at bounding box center [89, 259] width 23 height 23
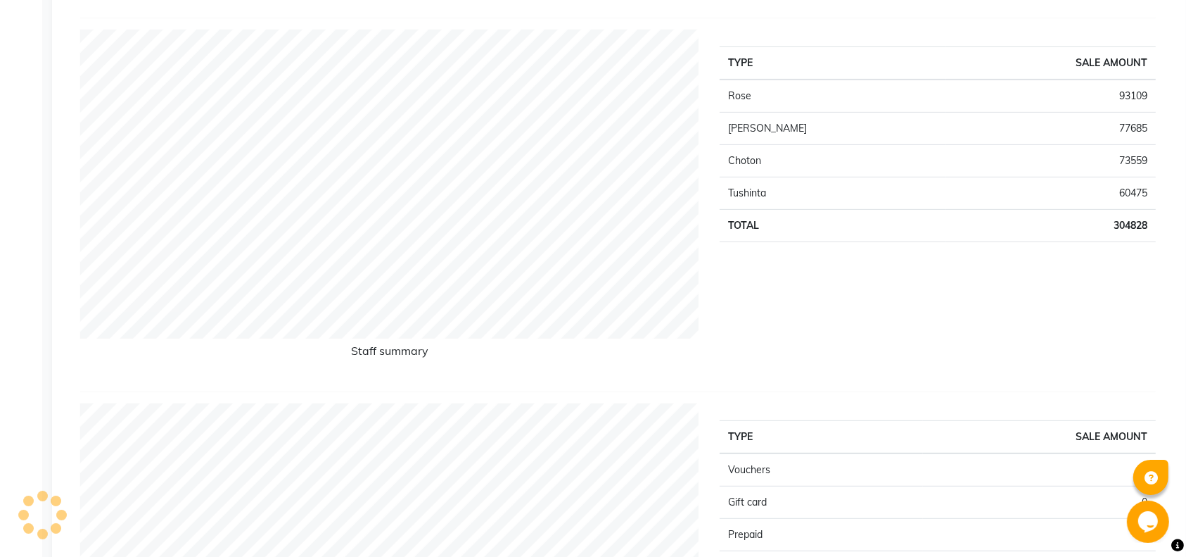
scroll to position [560, 0]
